Goal: Information Seeking & Learning: Learn about a topic

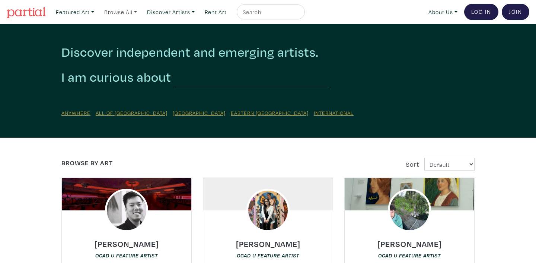
click at [138, 10] on link "Browse All" at bounding box center [120, 11] width 39 height 15
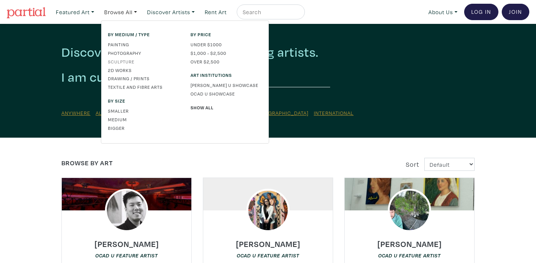
click at [121, 60] on link "Sculpture" at bounding box center [144, 61] width 72 height 7
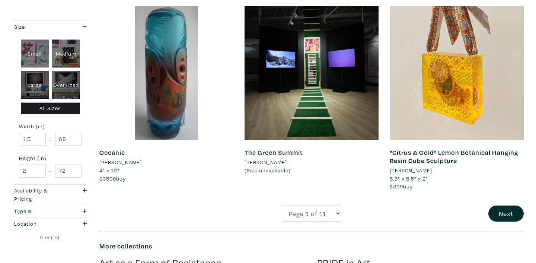
scroll to position [1501, 0]
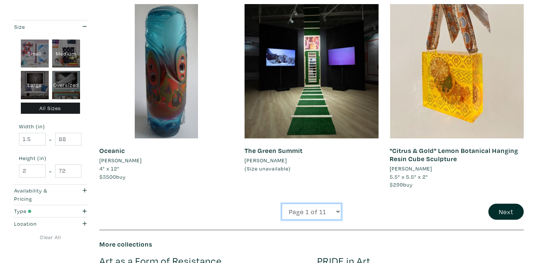
click at [339, 203] on select "Page 1 of 11 Page 2 of 11 Page 3 of 11 Page 4 of 11 Page 5 of 11 Page 6 of 11 P…" at bounding box center [312, 211] width 60 height 16
select select "2"
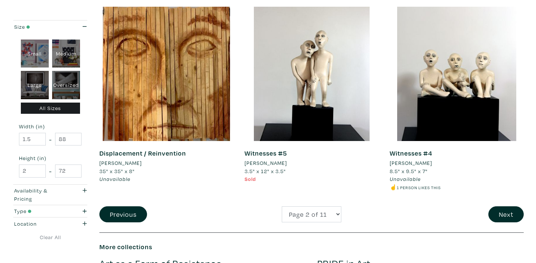
scroll to position [1514, 0]
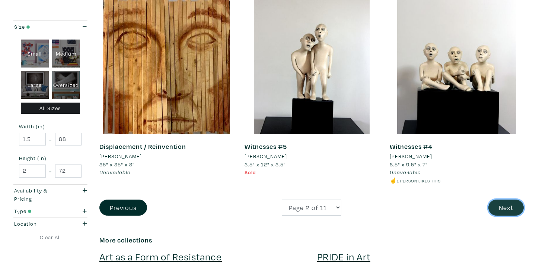
click at [509, 205] on button "Next" at bounding box center [506, 207] width 35 height 16
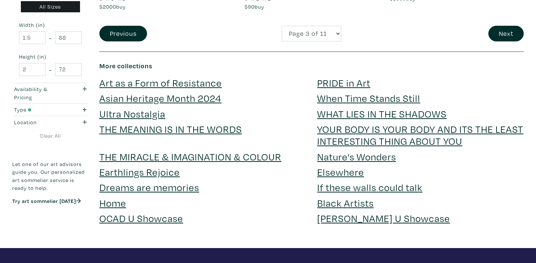
scroll to position [1694, 0]
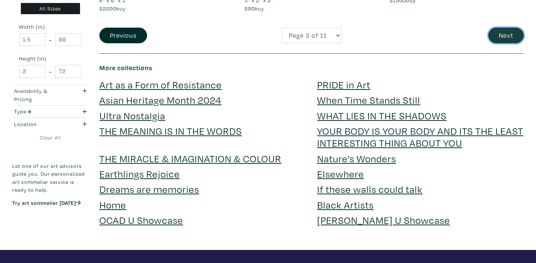
click at [506, 34] on button "Next" at bounding box center [506, 36] width 35 height 16
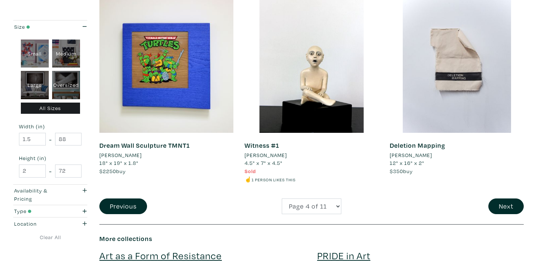
scroll to position [1524, 0]
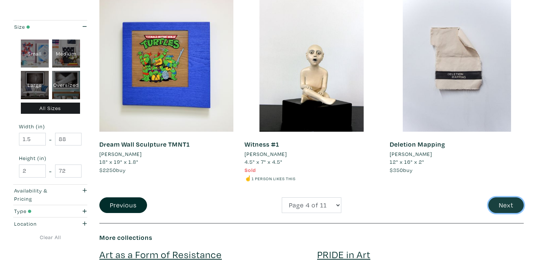
click at [500, 200] on button "Next" at bounding box center [506, 205] width 35 height 16
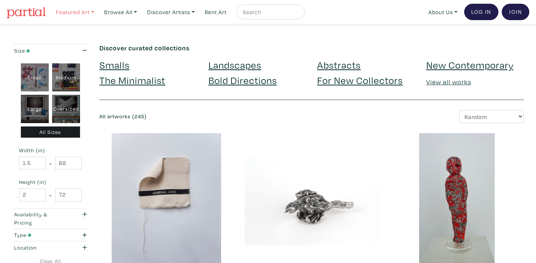
click at [95, 13] on link "Featured Art" at bounding box center [75, 11] width 45 height 15
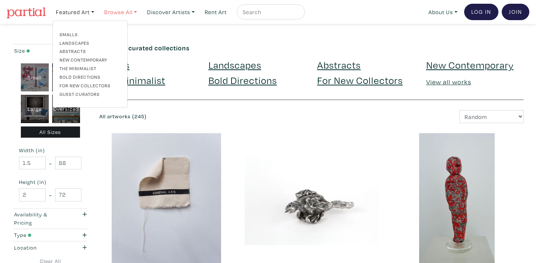
click at [139, 12] on link "Browse All" at bounding box center [120, 11] width 39 height 15
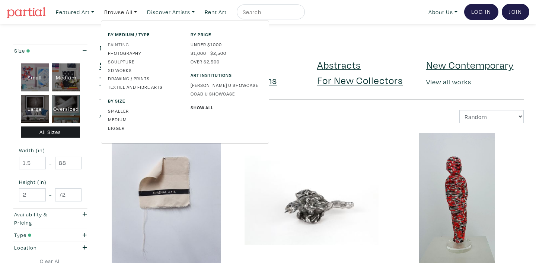
click at [123, 47] on link "Painting" at bounding box center [144, 44] width 72 height 7
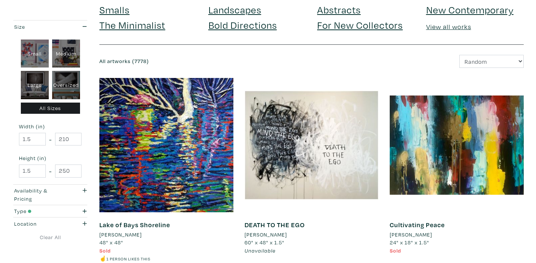
scroll to position [56, 0]
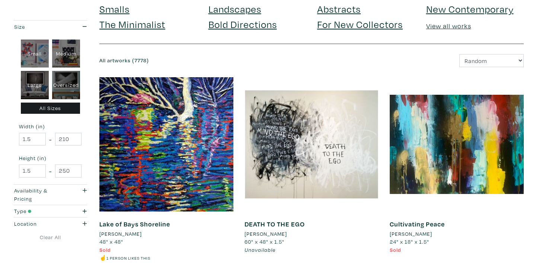
click at [64, 57] on div "Medium" at bounding box center [66, 53] width 28 height 28
type input "16"
type input "28"
type input "16"
type input "28"
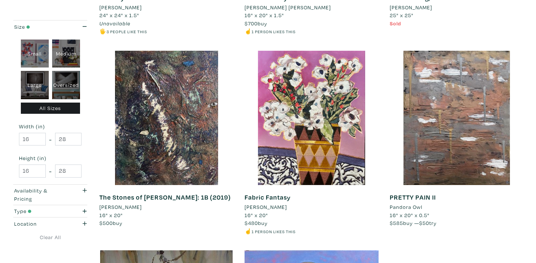
scroll to position [286, 0]
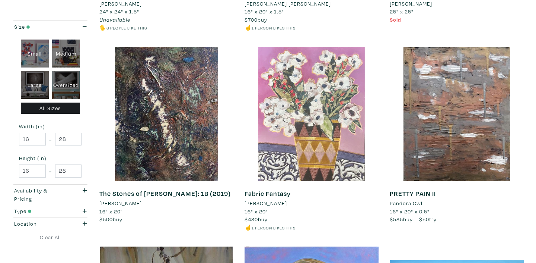
click at [327, 127] on div at bounding box center [312, 114] width 134 height 134
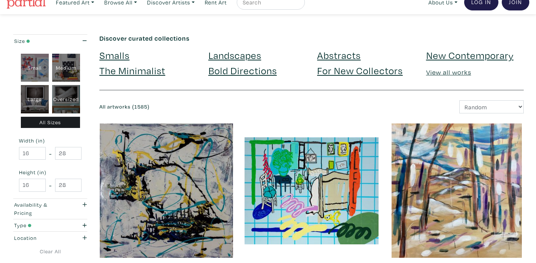
scroll to position [0, 0]
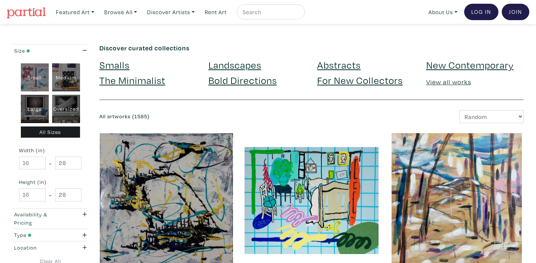
click at [281, 12] on input "text" at bounding box center [270, 11] width 56 height 9
type input "Birdie Gerhl"
click at [300, 14] on button "submit" at bounding box center [300, 14] width 0 height 0
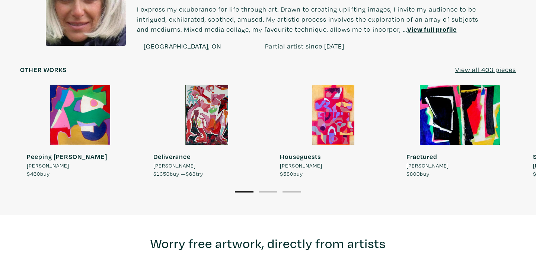
scroll to position [600, 0]
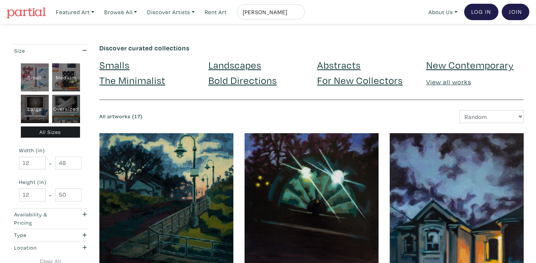
click at [215, 64] on link "Landscapes" at bounding box center [235, 64] width 53 height 13
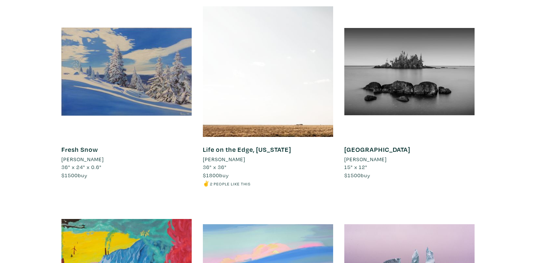
scroll to position [2511, 0]
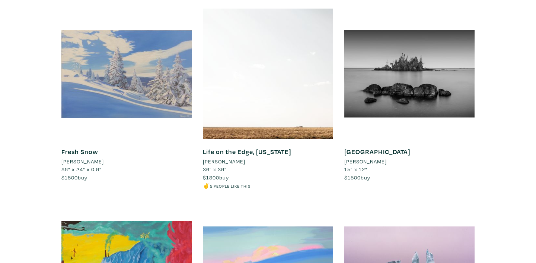
click at [117, 88] on div at bounding box center [126, 74] width 130 height 130
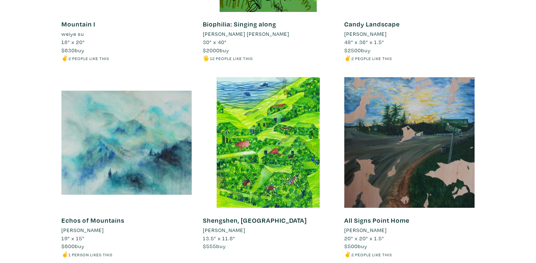
scroll to position [3822, 0]
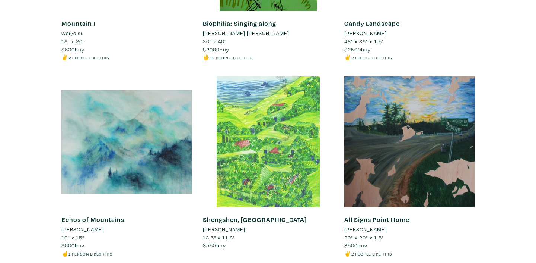
click at [283, 155] on div at bounding box center [268, 141] width 130 height 130
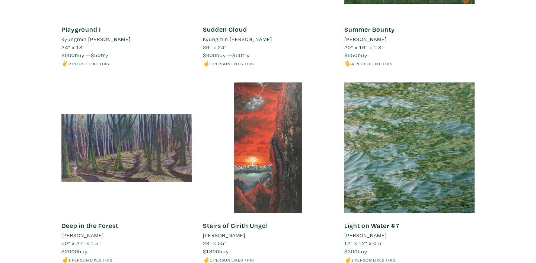
scroll to position [5000, 0]
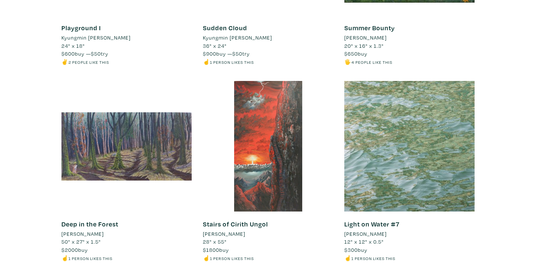
click at [374, 136] on div at bounding box center [410, 146] width 130 height 130
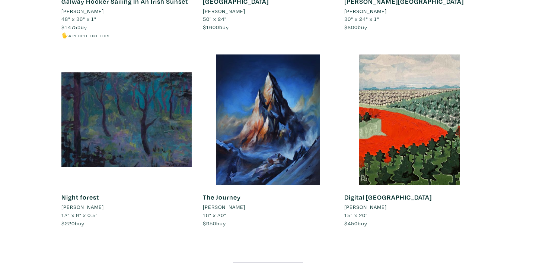
scroll to position [6424, 0]
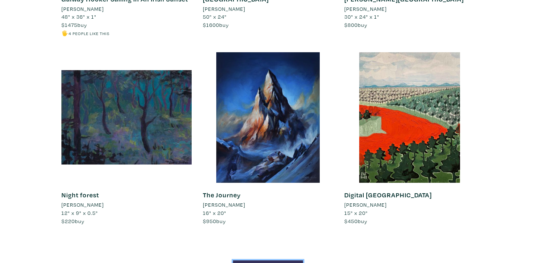
click at [274, 260] on link "More: Landscapes" at bounding box center [268, 266] width 70 height 13
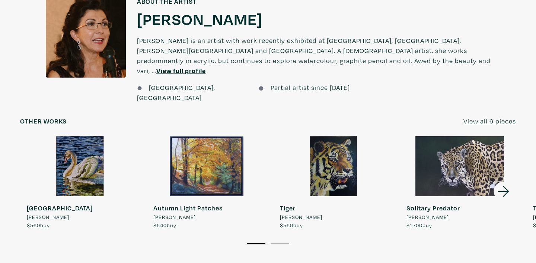
scroll to position [567, 0]
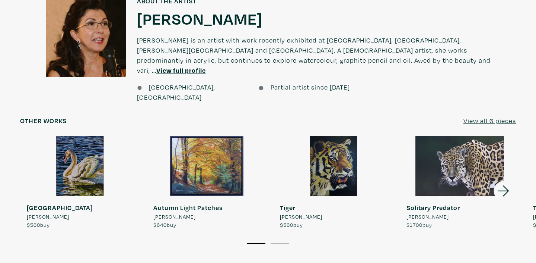
click at [501, 186] on icon at bounding box center [503, 191] width 11 height 11
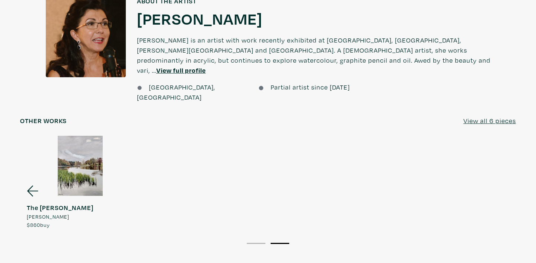
click at [32, 181] on icon at bounding box center [32, 191] width 25 height 20
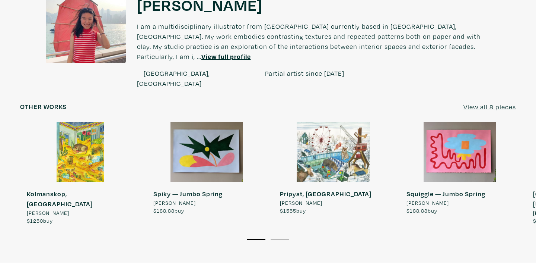
scroll to position [629, 0]
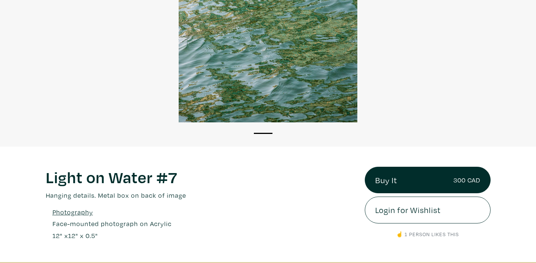
scroll to position [158, 0]
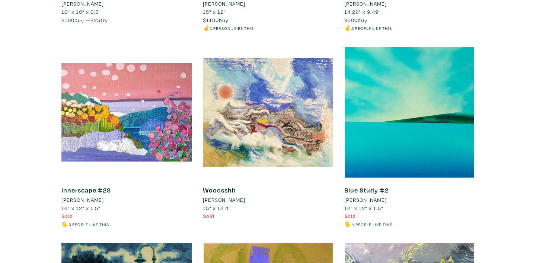
scroll to position [4393, 0]
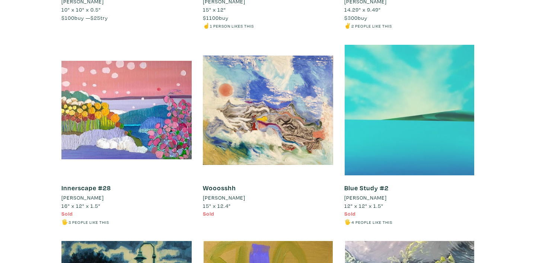
click at [410, 108] on div at bounding box center [410, 110] width 130 height 130
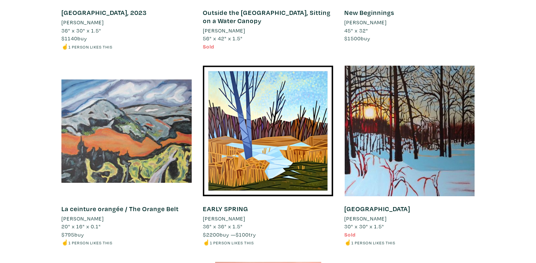
scroll to position [5353, 0]
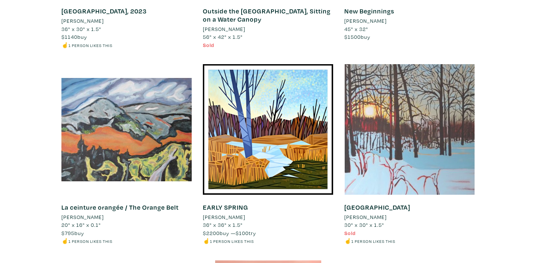
click at [379, 111] on div at bounding box center [410, 129] width 130 height 130
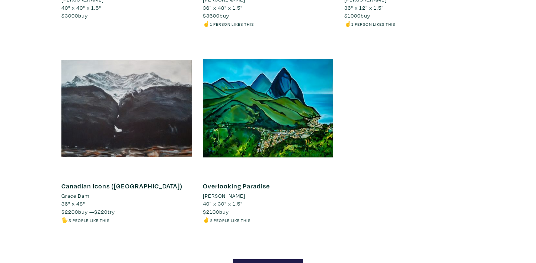
scroll to position [6176, 0]
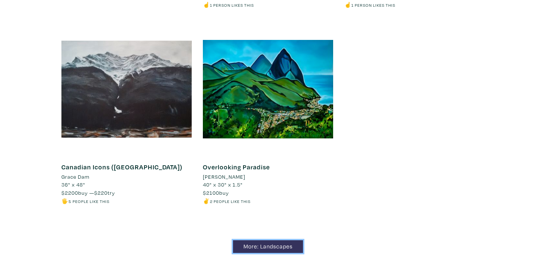
click at [262, 240] on link "More: Landscapes" at bounding box center [268, 246] width 70 height 13
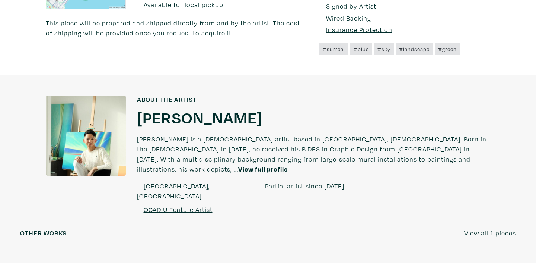
scroll to position [511, 0]
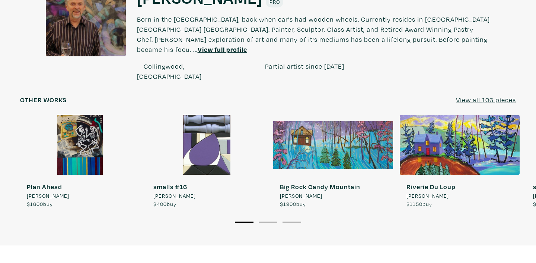
scroll to position [631, 0]
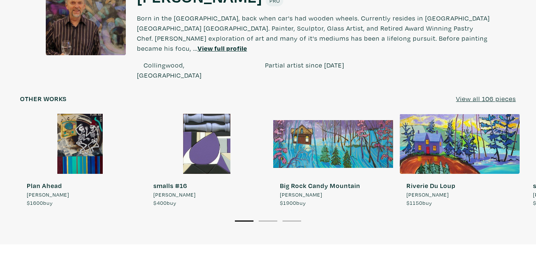
click at [489, 94] on u "View all 106 pieces" at bounding box center [486, 98] width 60 height 9
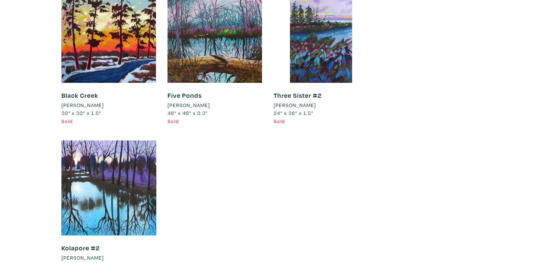
scroll to position [5077, 0]
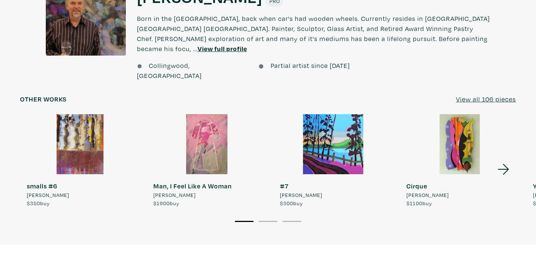
scroll to position [633, 0]
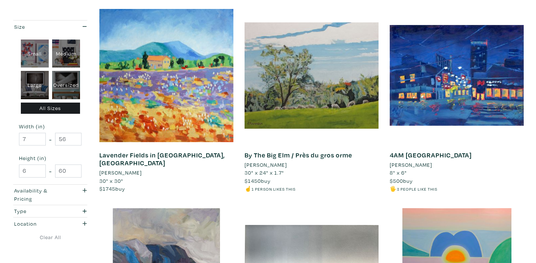
scroll to position [125, 0]
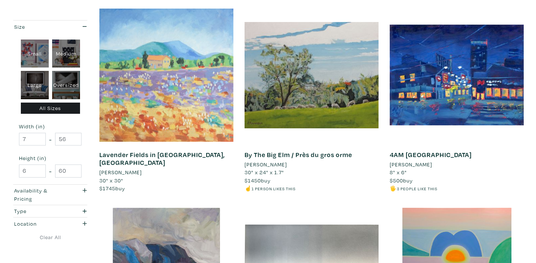
click at [158, 91] on div at bounding box center [166, 75] width 134 height 134
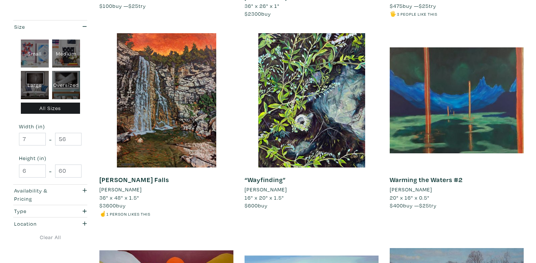
scroll to position [892, 0]
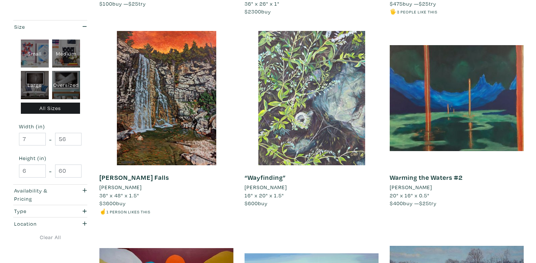
click at [301, 84] on div at bounding box center [312, 98] width 134 height 134
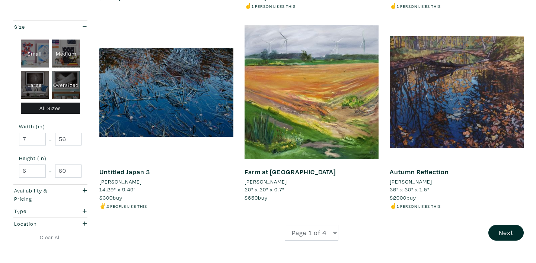
scroll to position [1498, 0]
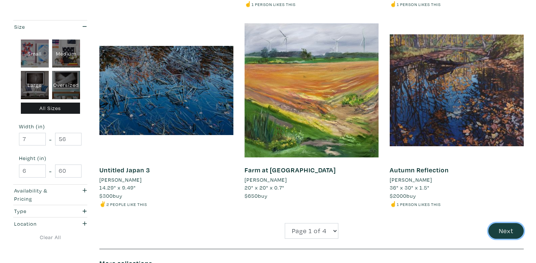
click at [503, 232] on button "Next" at bounding box center [506, 231] width 35 height 16
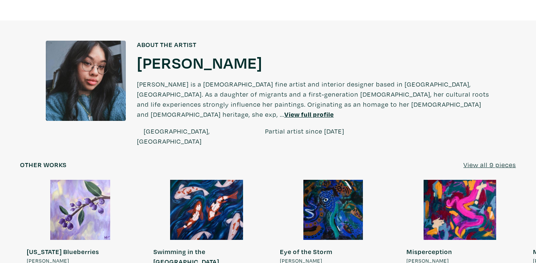
scroll to position [547, 0]
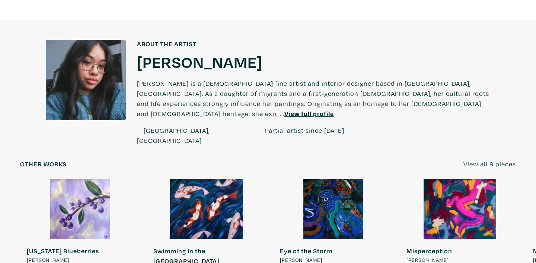
click at [477, 159] on u "View all 9 pieces" at bounding box center [490, 163] width 53 height 9
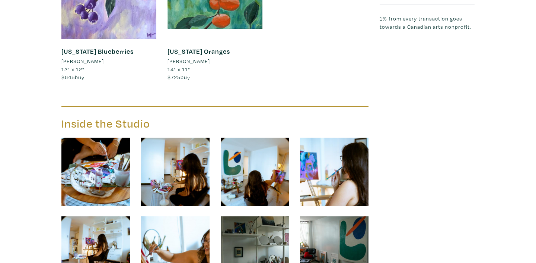
scroll to position [1277, 0]
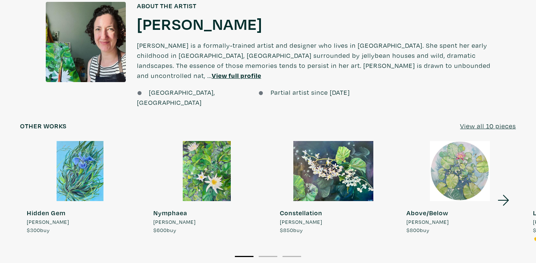
scroll to position [612, 0]
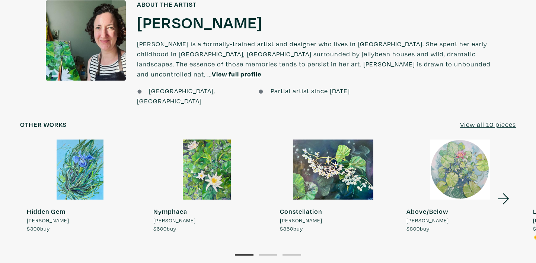
click at [506, 193] on icon at bounding box center [503, 198] width 11 height 11
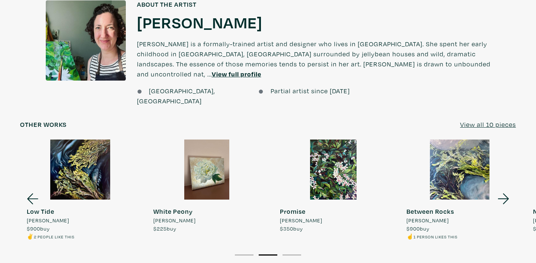
click at [505, 189] on icon at bounding box center [503, 199] width 25 height 20
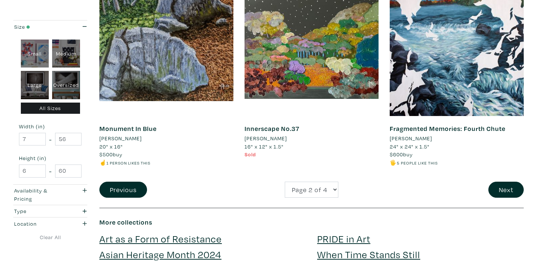
scroll to position [1578, 0]
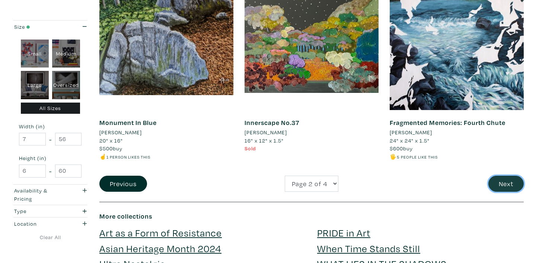
click at [509, 175] on button "Next" at bounding box center [506, 183] width 35 height 16
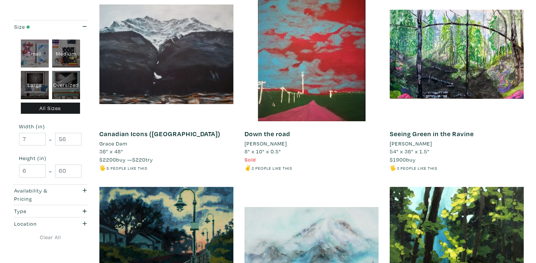
scroll to position [547, 0]
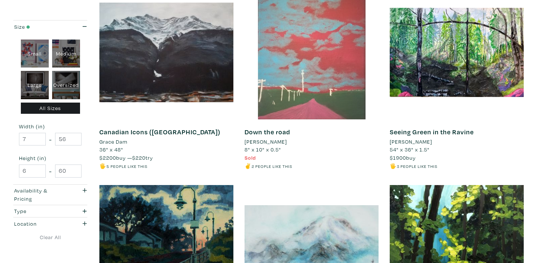
click at [332, 64] on div at bounding box center [312, 52] width 134 height 134
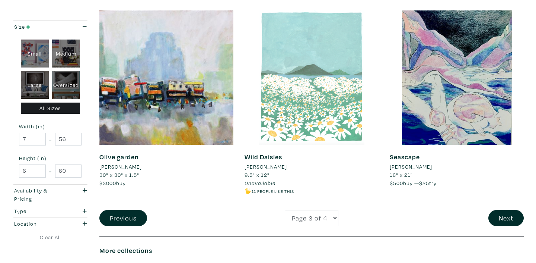
scroll to position [1522, 0]
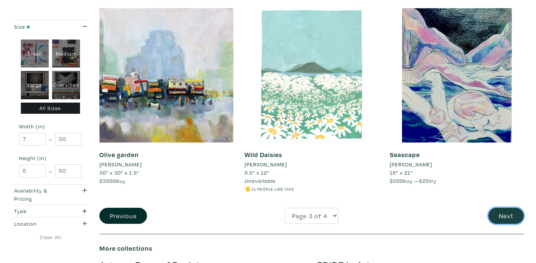
click at [499, 216] on button "Next" at bounding box center [506, 216] width 35 height 16
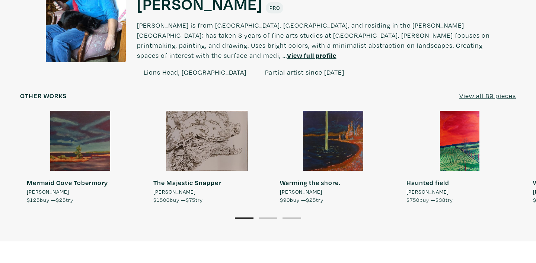
scroll to position [582, 0]
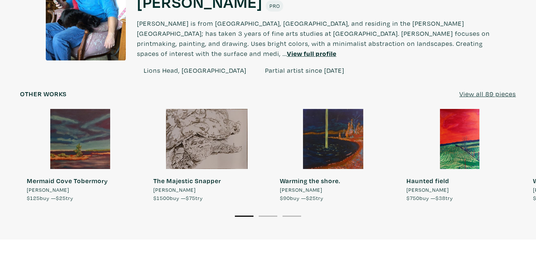
click at [479, 89] on u "View all 89 pieces" at bounding box center [488, 93] width 57 height 9
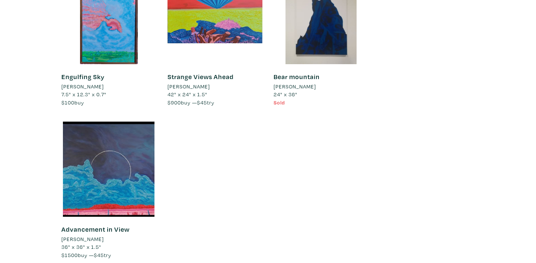
scroll to position [2251, 0]
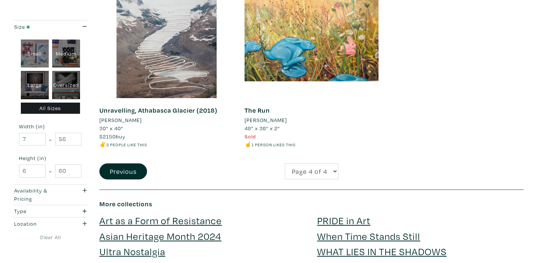
scroll to position [1567, 0]
